Goal: Communication & Community: Answer question/provide support

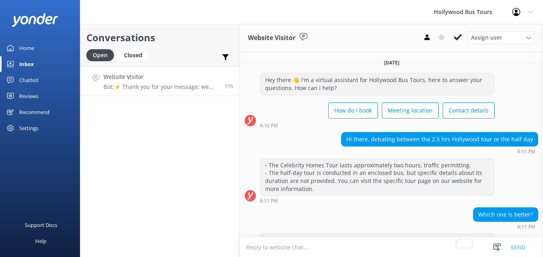
scroll to position [46, 0]
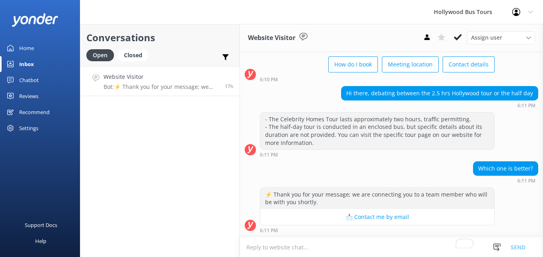
click at [176, 88] on p "Bot: ⚡ Thank you for your message; we are connecting you to a team member who w…" at bounding box center [161, 86] width 115 height 7
click at [30, 66] on div "Inbox" at bounding box center [26, 64] width 15 height 16
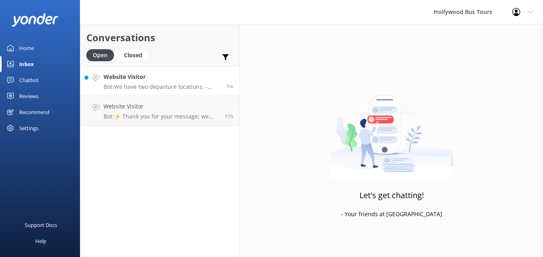
click at [124, 82] on div "Website Visitor Bot: We have two departure locations: - [STREET_ADDRESS]. Pleas…" at bounding box center [162, 80] width 117 height 17
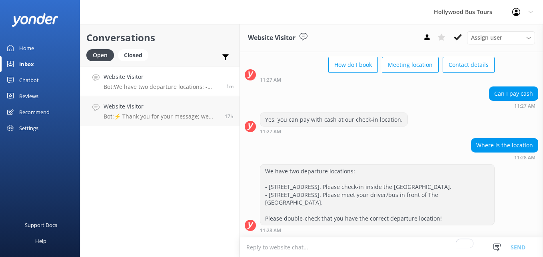
scroll to position [54, 0]
